Goal: Check status: Check status

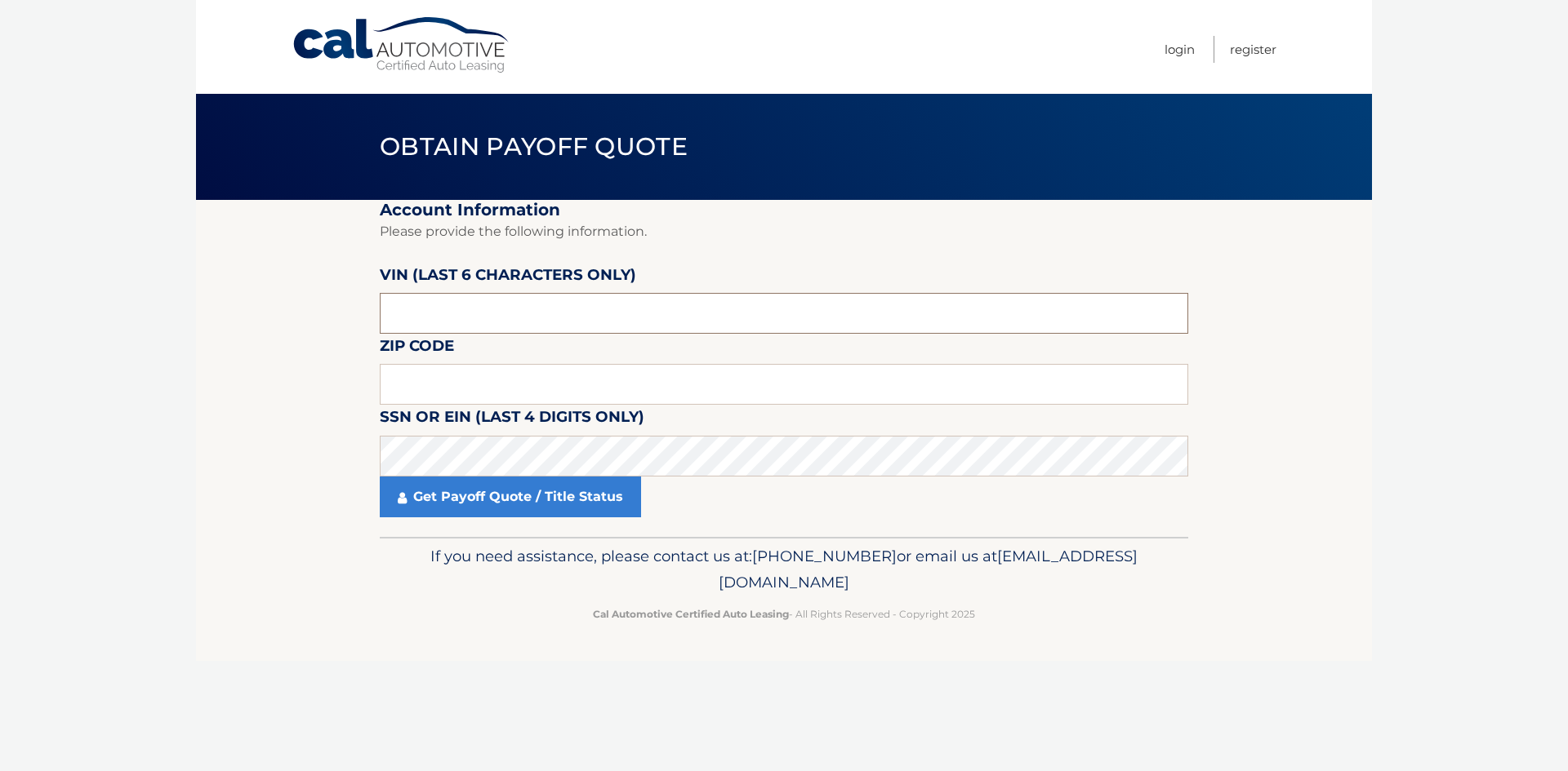
paste input "3VVMR7"
type input "3*****"
click at [490, 370] on input "text" at bounding box center [784, 384] width 808 height 41
click at [506, 322] on input "text" at bounding box center [784, 313] width 808 height 41
type input "190435"
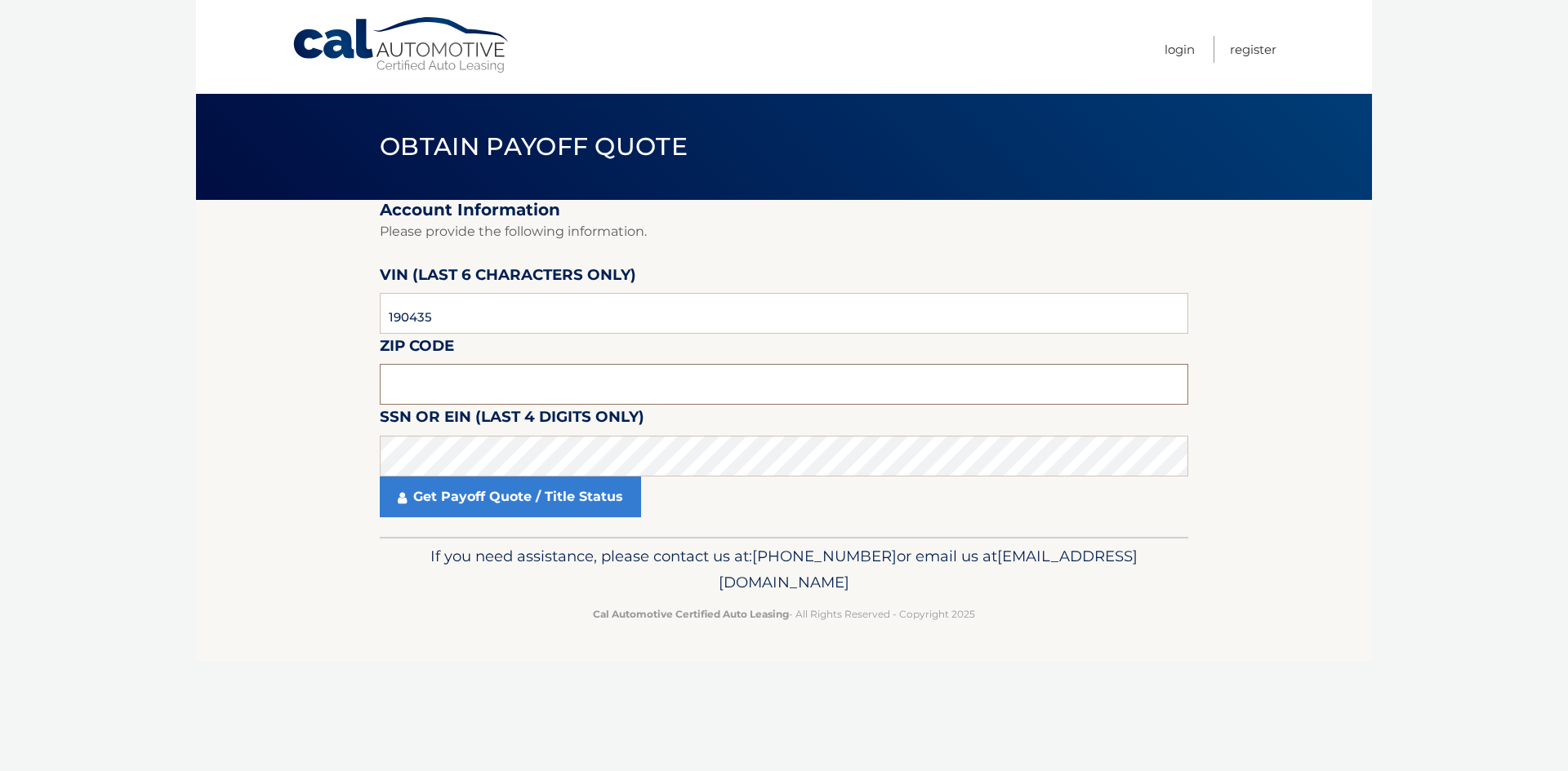
click at [498, 400] on input "text" at bounding box center [784, 384] width 808 height 41
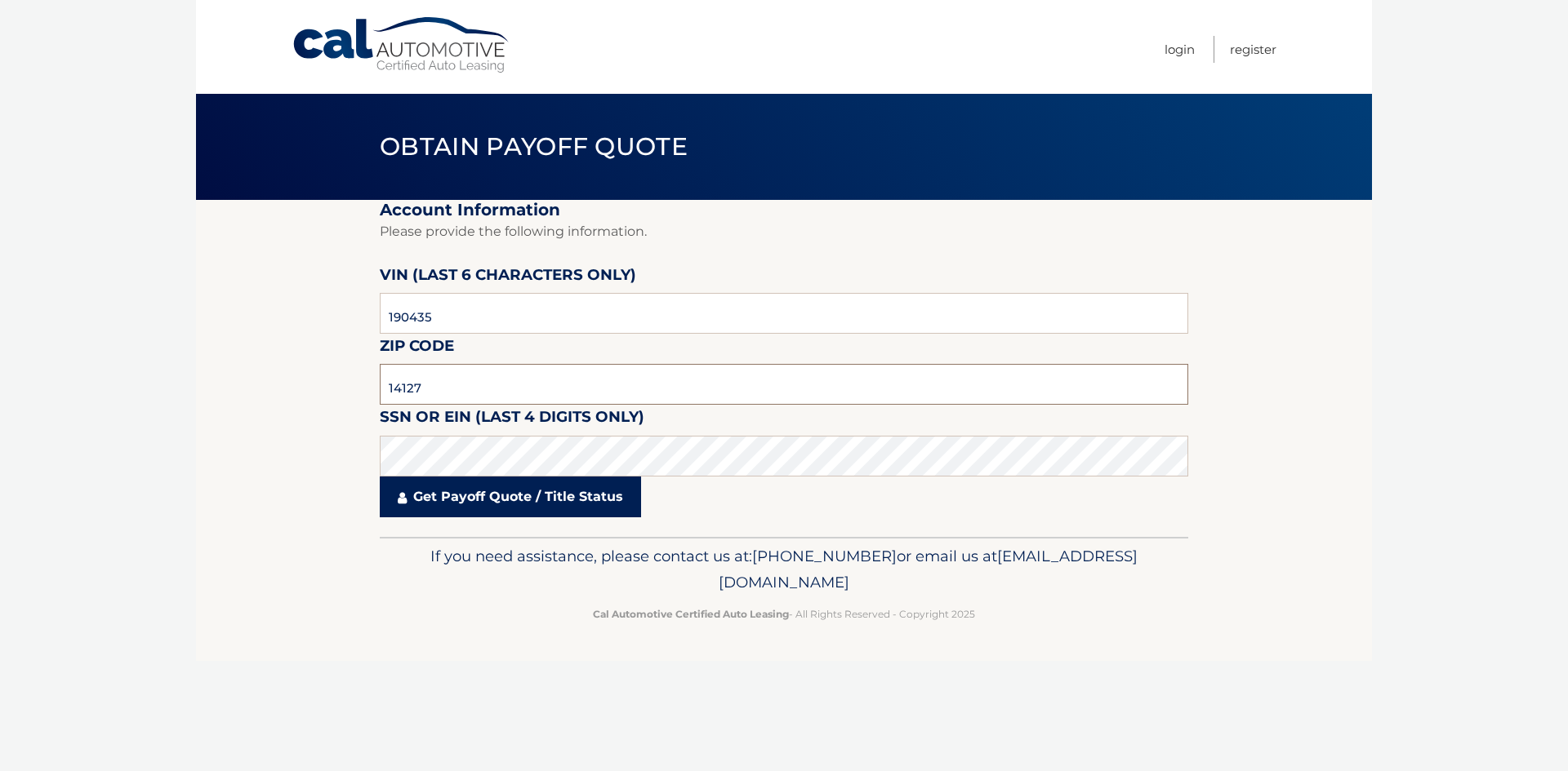
type input "14127"
click at [501, 479] on link "Get Payoff Quote / Title Status" at bounding box center [510, 497] width 261 height 41
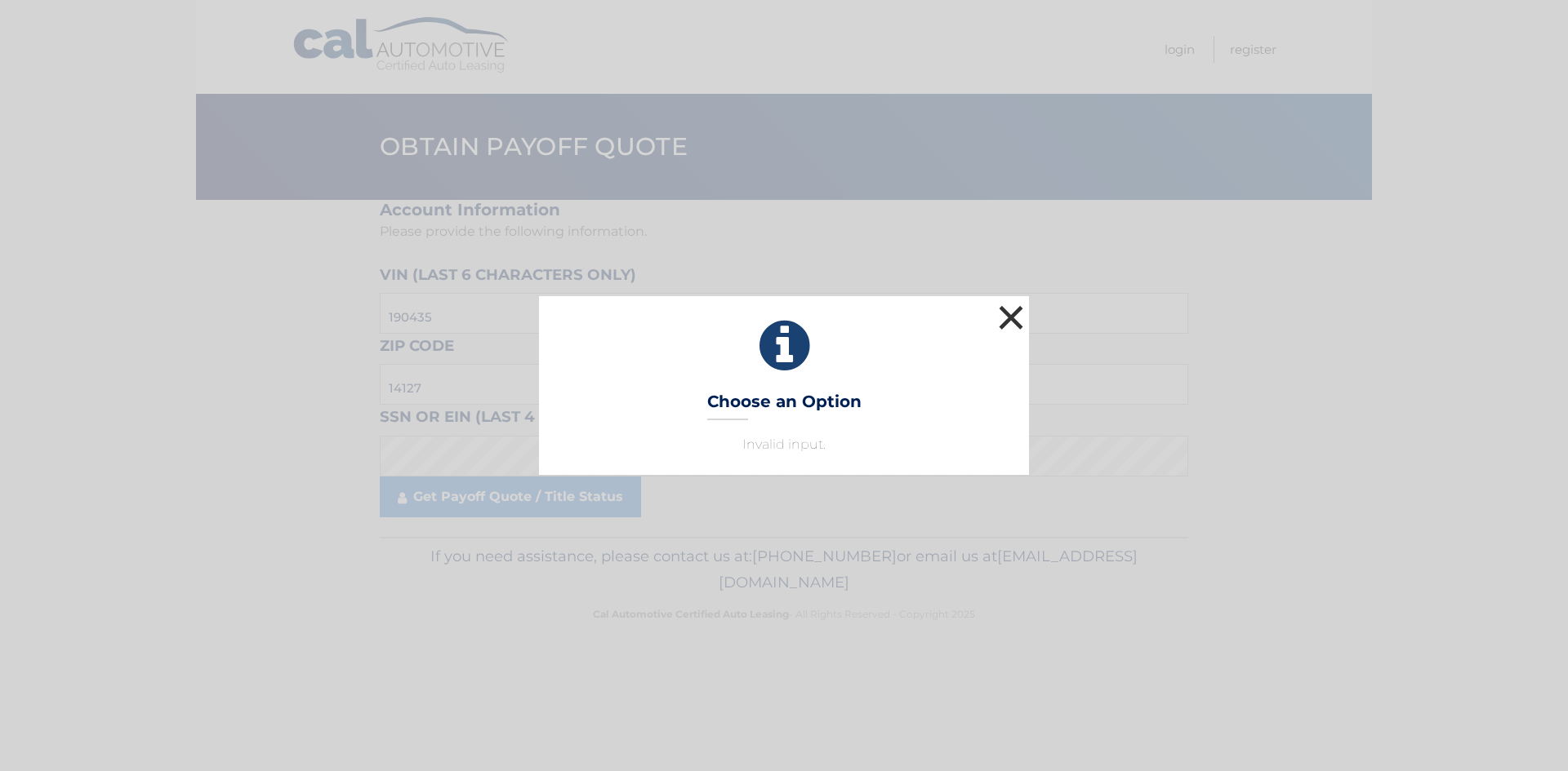
click at [1003, 320] on button "×" at bounding box center [1011, 318] width 33 height 33
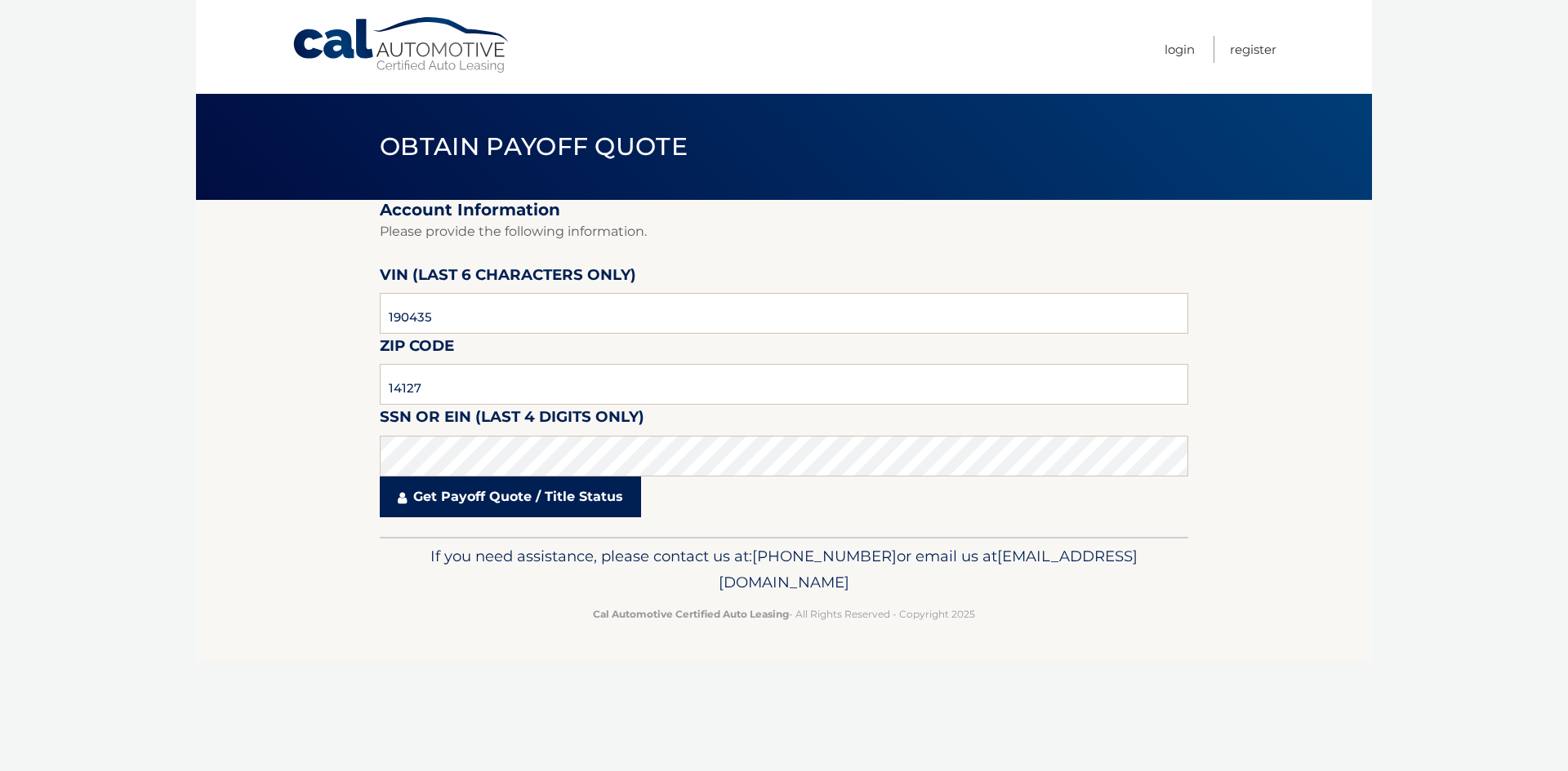
click at [577, 501] on link "Get Payoff Quote / Title Status" at bounding box center [510, 497] width 261 height 41
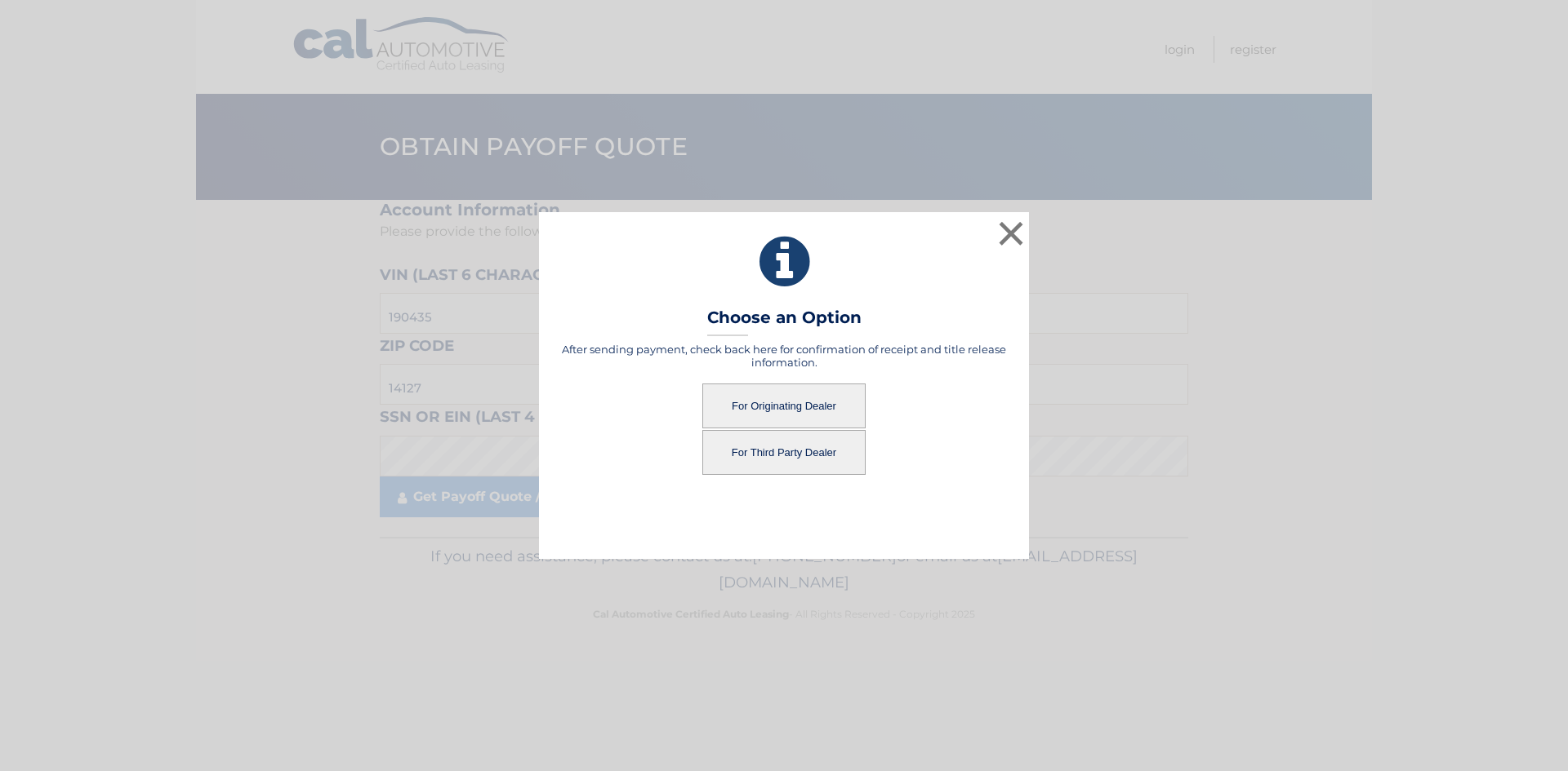
click at [771, 461] on button "For Third Party Dealer" at bounding box center [784, 453] width 164 height 45
click at [772, 456] on button "For Third Party Dealer" at bounding box center [784, 453] width 164 height 45
